Goal: Check status

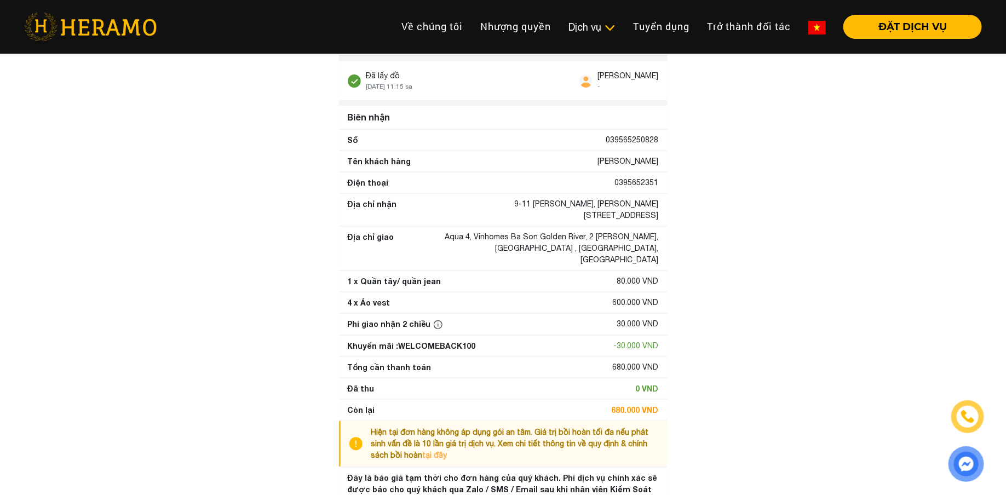
scroll to position [56, 0]
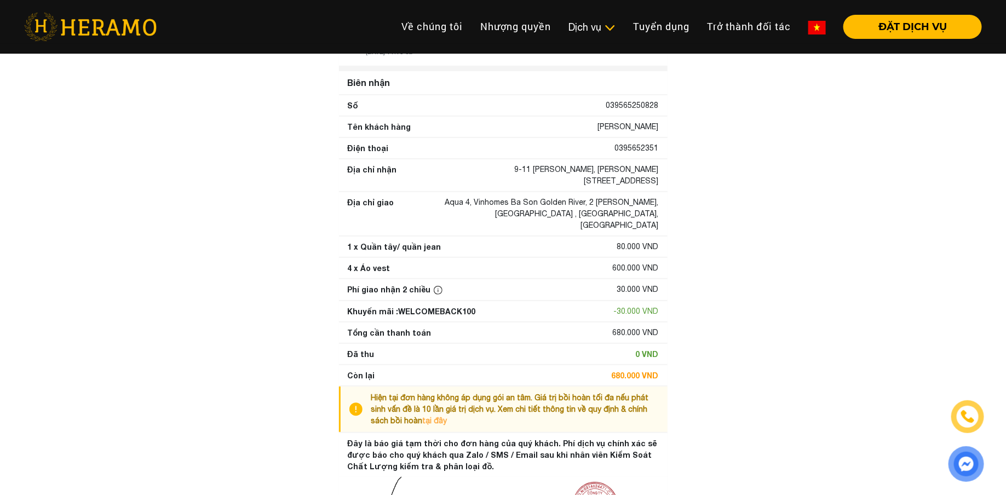
click at [357, 397] on img at bounding box center [360, 409] width 22 height 35
click at [380, 411] on span "Hiện tại đơn hàng không áp dụng gói an tâm. Giá trị bồi hoàn tối đa nếu phát si…" at bounding box center [510, 409] width 278 height 32
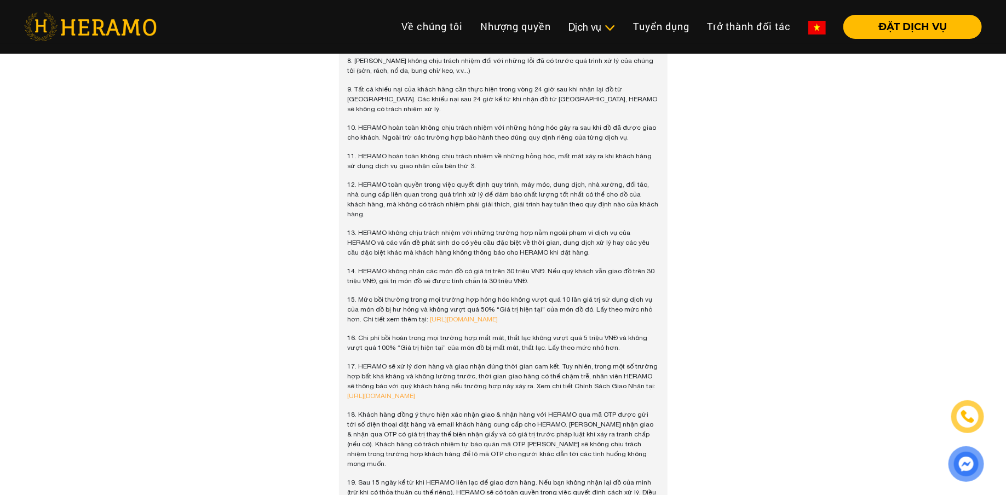
scroll to position [1527, 0]
